Goal: Task Accomplishment & Management: Manage account settings

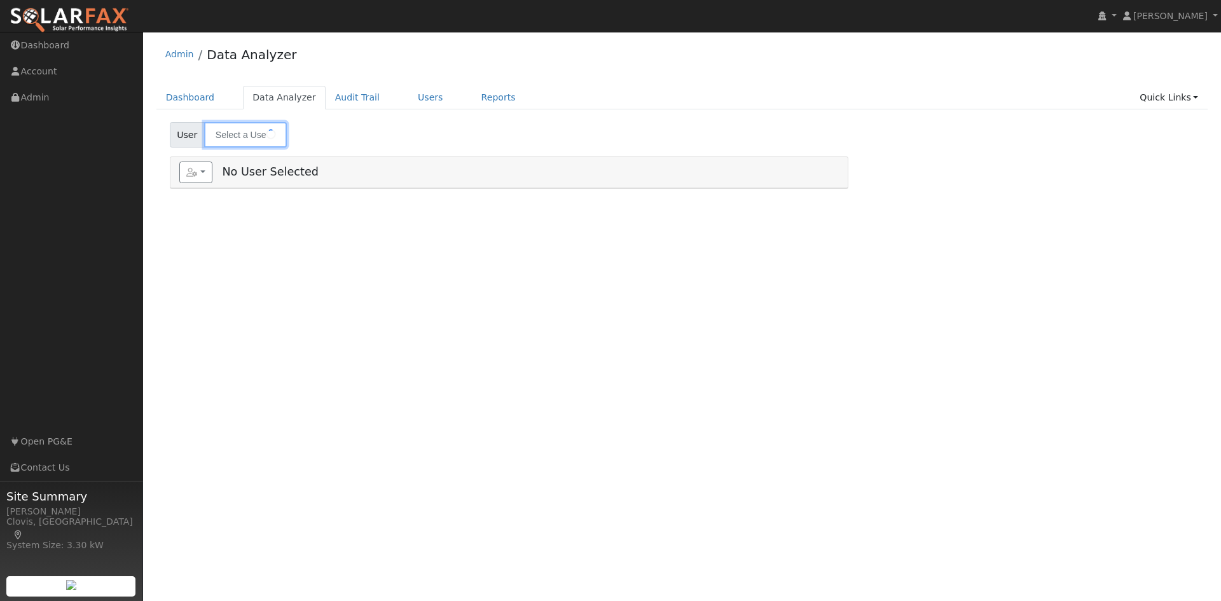
type input "[PERSON_NAME]"
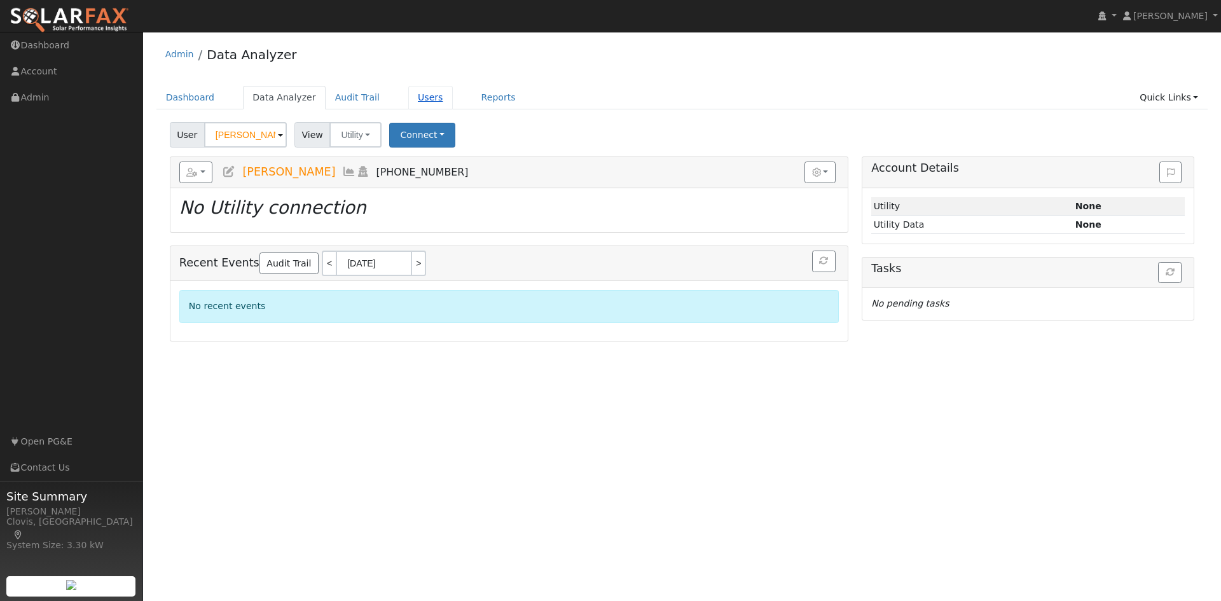
click at [422, 97] on link "Users" at bounding box center [430, 98] width 45 height 24
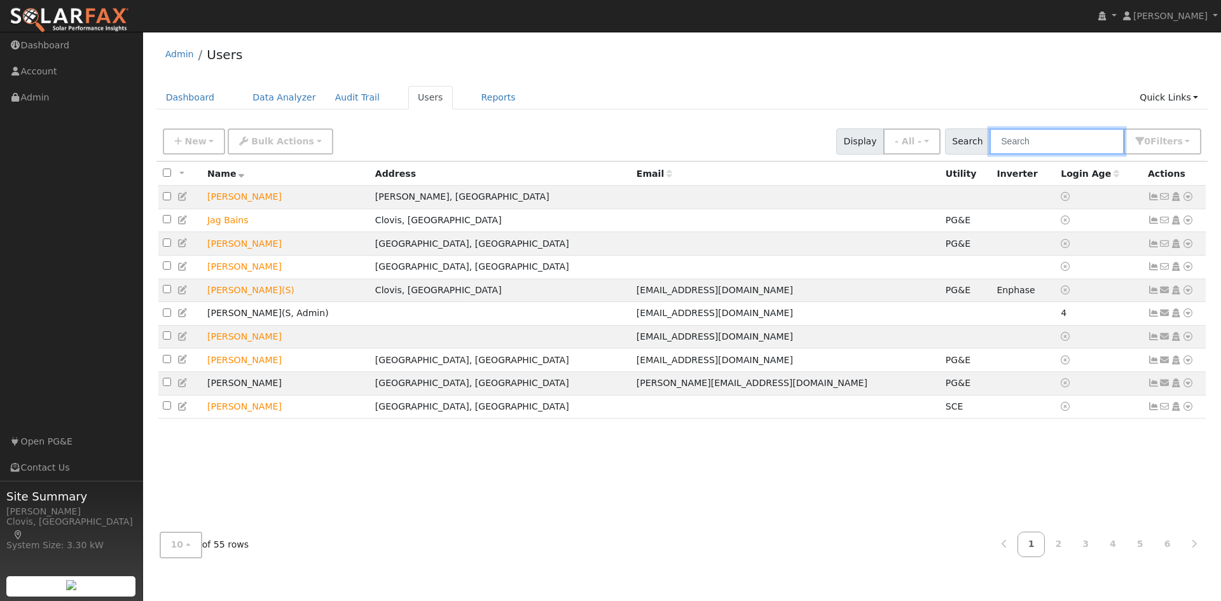
click at [1083, 149] on input "text" at bounding box center [1057, 141] width 135 height 26
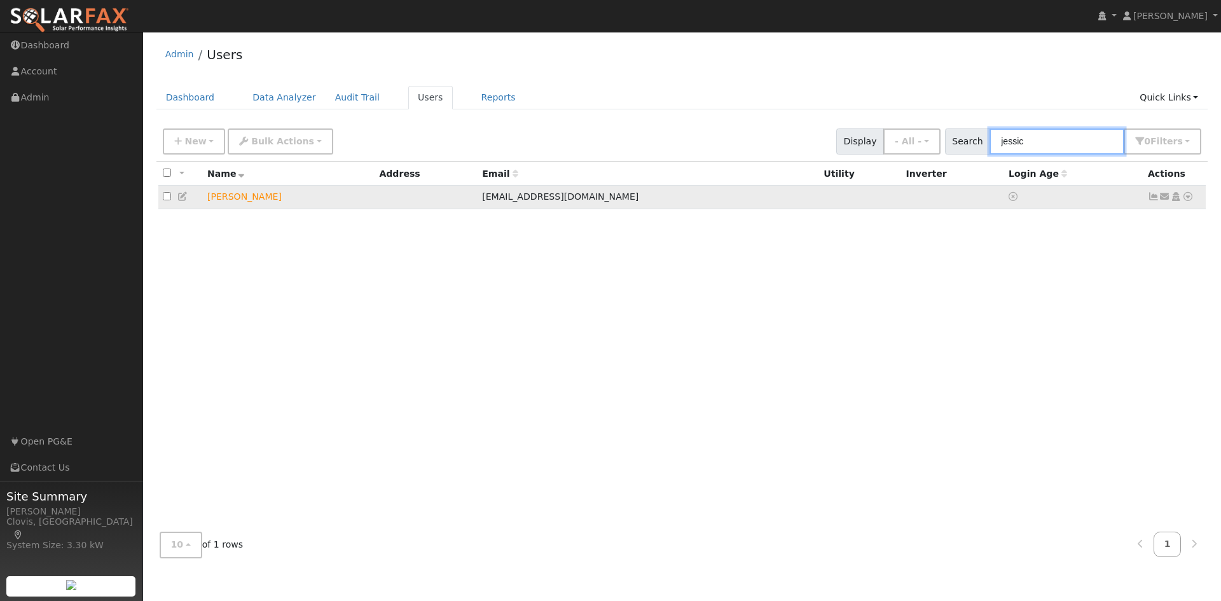
type input "jessic"
click at [181, 198] on icon at bounding box center [182, 196] width 11 height 9
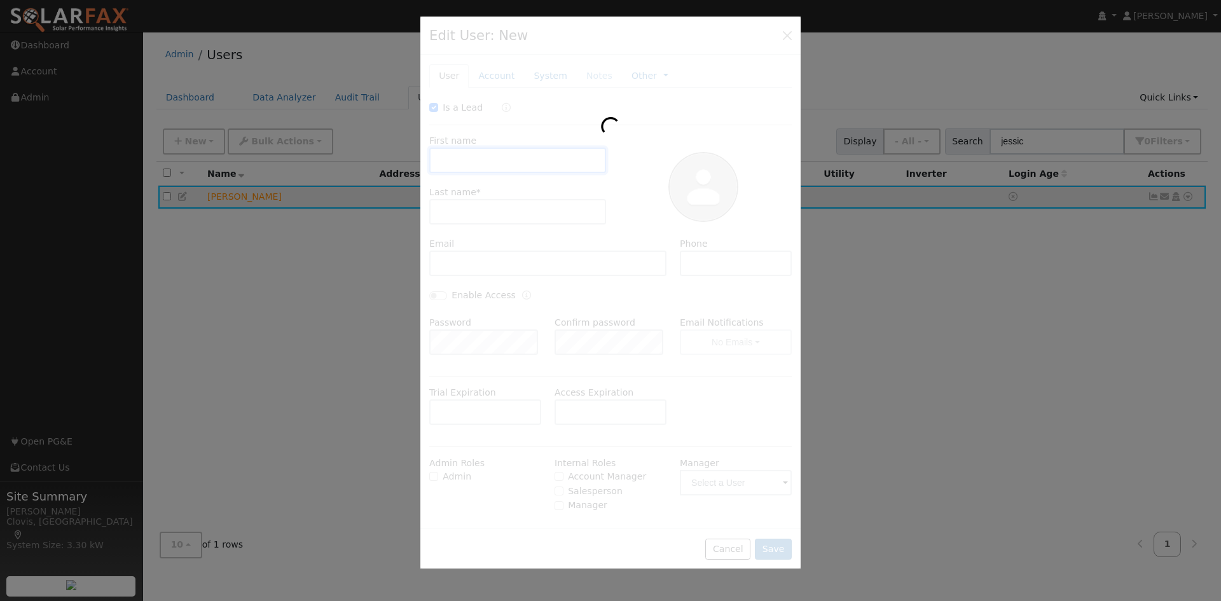
checkbox input "true"
type input "[PERSON_NAME]"
type input "[EMAIL_ADDRESS][DOMAIN_NAME]"
type input "5594783030"
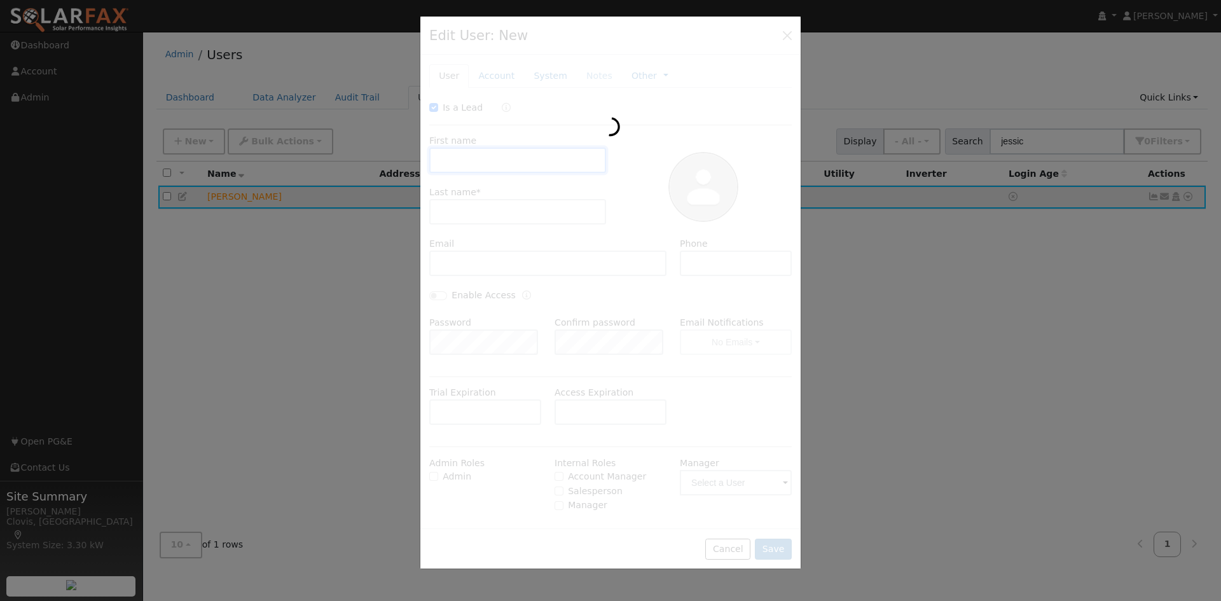
type input "Default Account"
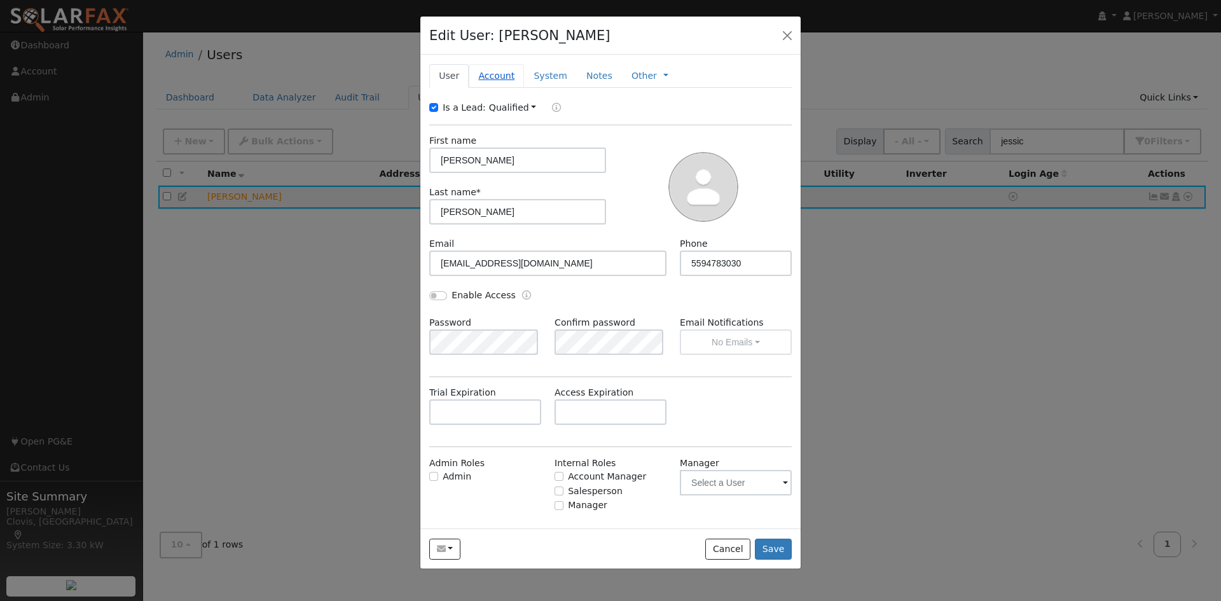
click at [488, 77] on link "Account" at bounding box center [496, 76] width 55 height 24
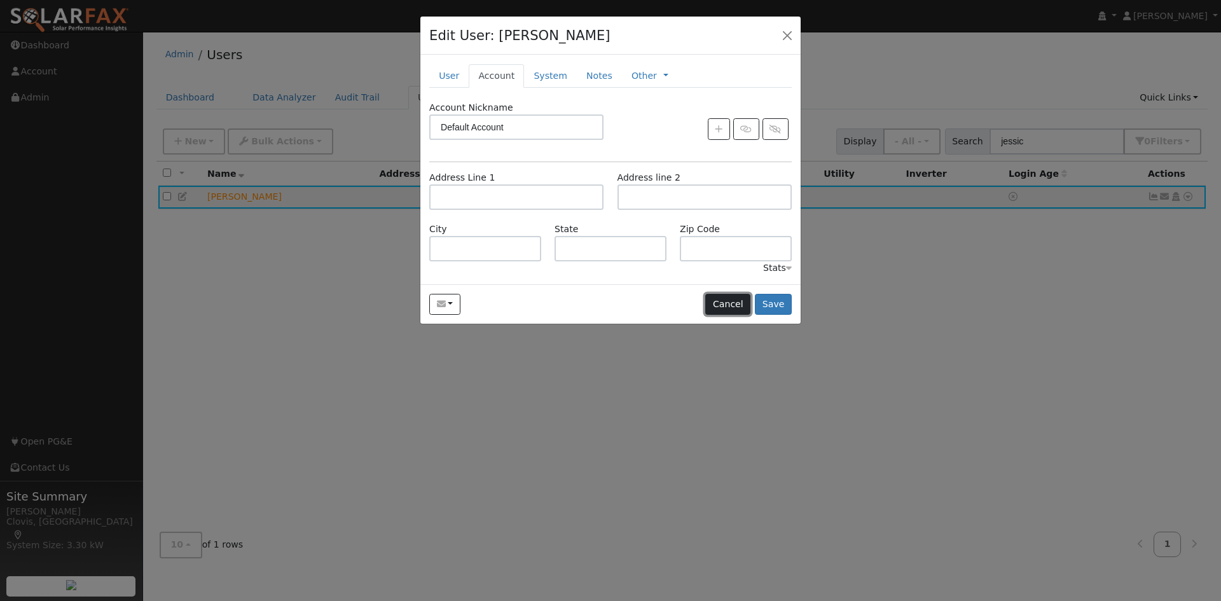
click at [730, 302] on button "Cancel" at bounding box center [727, 305] width 45 height 22
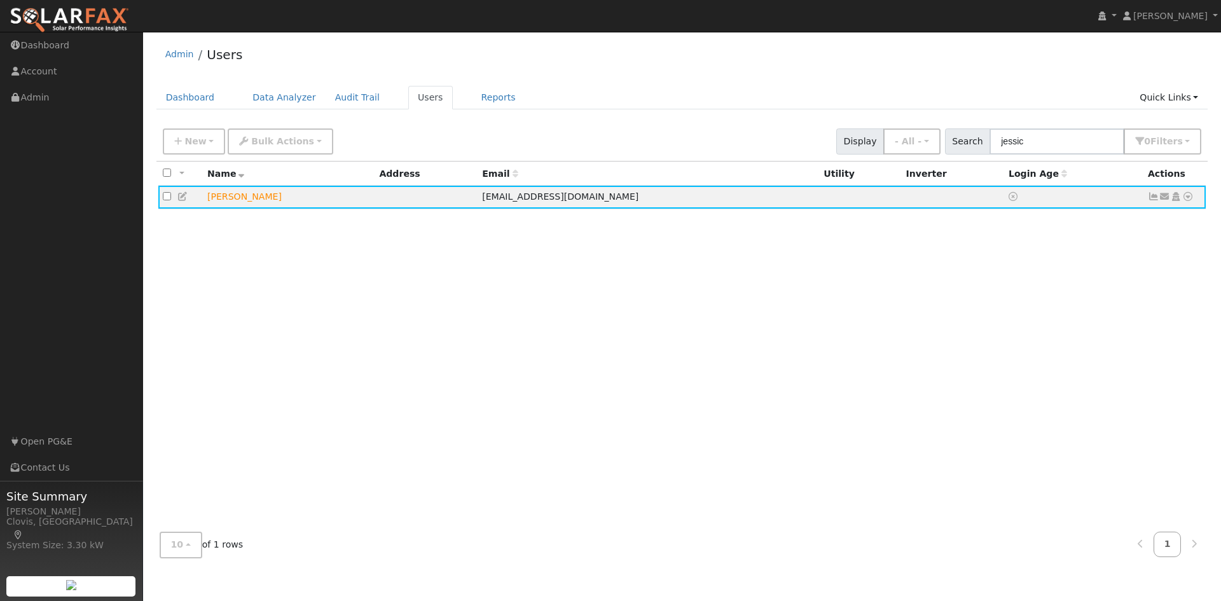
click at [712, 352] on div "All None All on page None on page Name Address Email Utility Inverter Login Age…" at bounding box center [682, 342] width 1052 height 361
